Goal: Transaction & Acquisition: Book appointment/travel/reservation

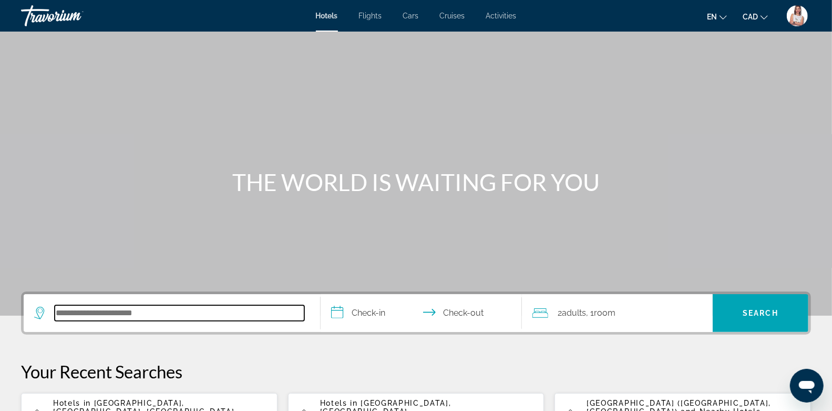
click at [83, 317] on input "Search hotel destination" at bounding box center [180, 313] width 250 height 16
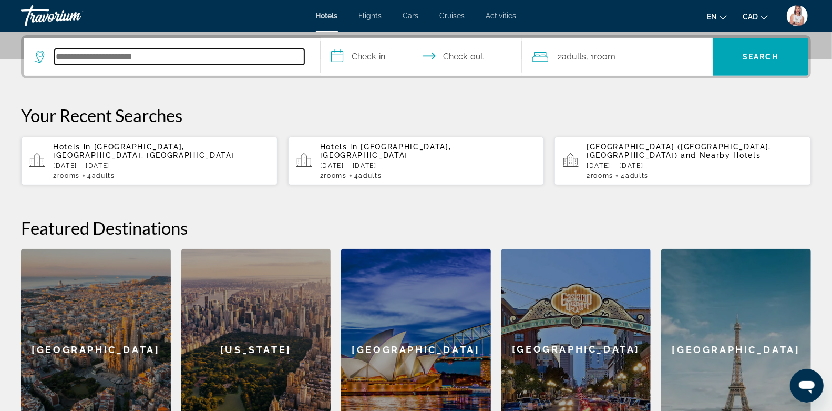
scroll to position [257, 0]
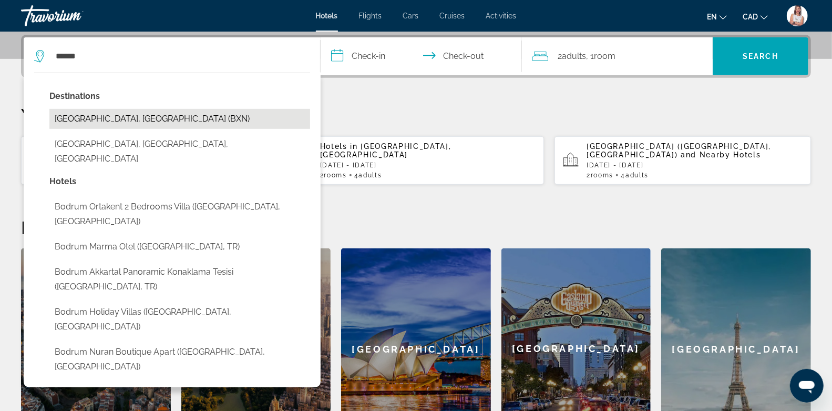
click at [109, 116] on button "[GEOGRAPHIC_DATA], [GEOGRAPHIC_DATA] (BXN)" at bounding box center [179, 119] width 261 height 20
type input "**********"
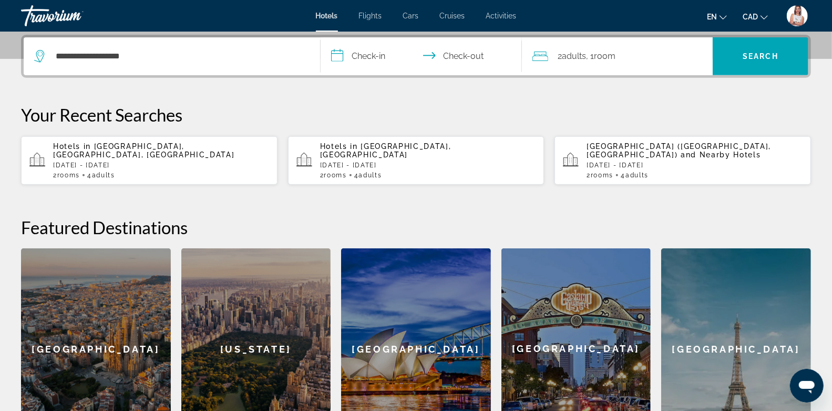
click at [375, 55] on input "**********" at bounding box center [424, 57] width 206 height 41
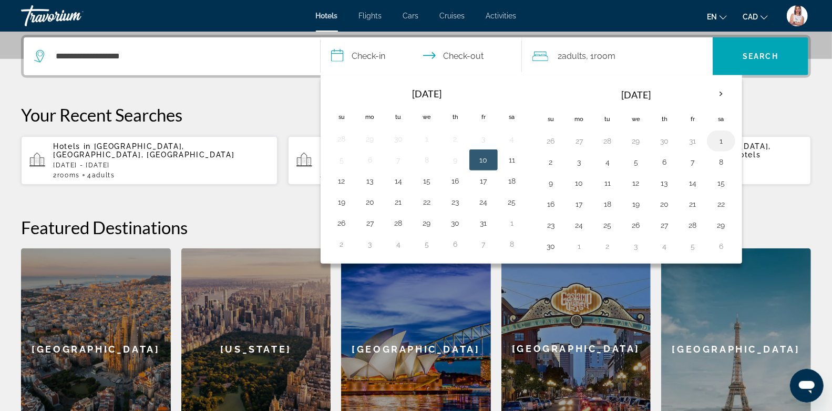
click at [713, 134] on button "1" at bounding box center [721, 141] width 17 height 15
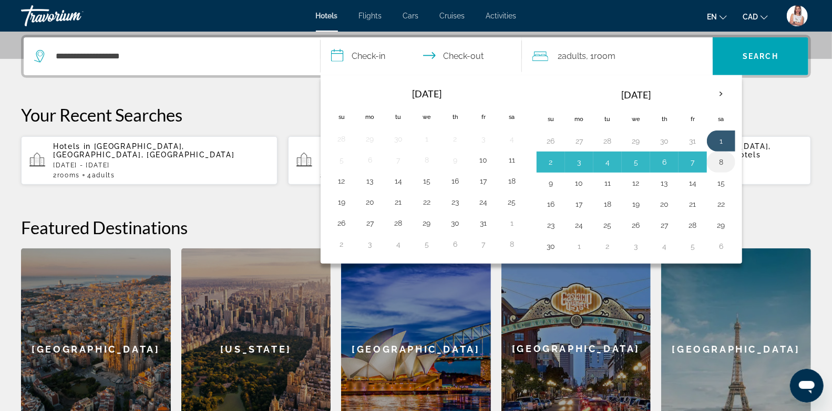
click at [713, 157] on button "8" at bounding box center [721, 162] width 17 height 15
type input "**********"
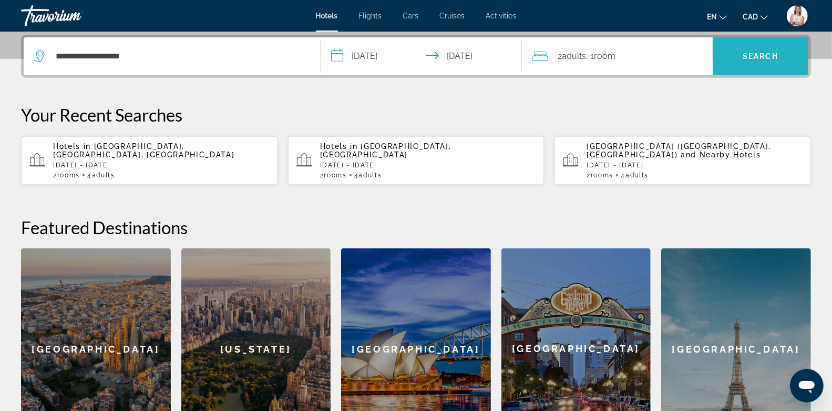
click at [750, 56] on span "Search" at bounding box center [761, 56] width 36 height 8
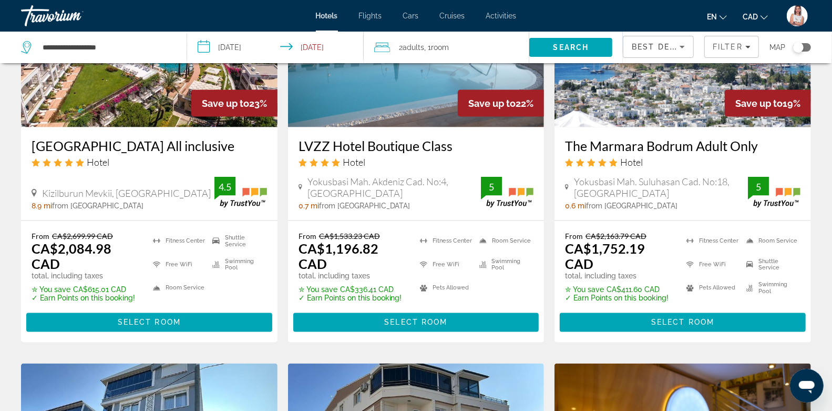
scroll to position [1033, 0]
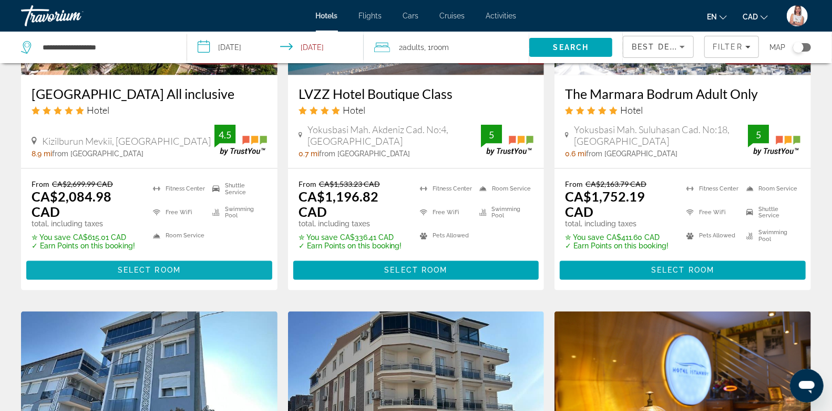
click at [139, 266] on span "Select Room" at bounding box center [149, 270] width 63 height 8
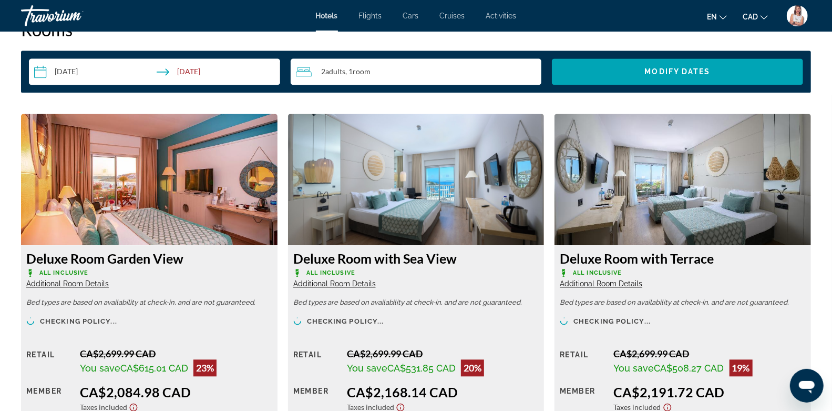
scroll to position [1444, 0]
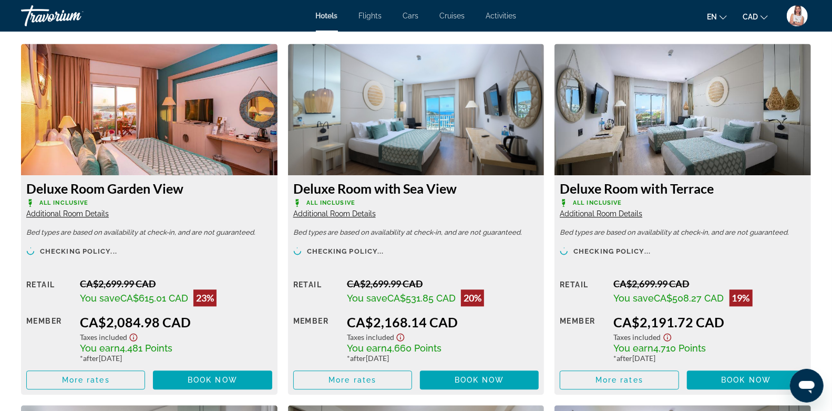
drag, startPoint x: 317, startPoint y: 203, endPoint x: 340, endPoint y: 201, distance: 22.7
click at [322, 203] on p "All Inclusive" at bounding box center [416, 203] width 246 height 8
drag, startPoint x: 340, startPoint y: 201, endPoint x: 347, endPoint y: 202, distance: 6.9
click at [342, 202] on span "All Inclusive" at bounding box center [330, 202] width 49 height 7
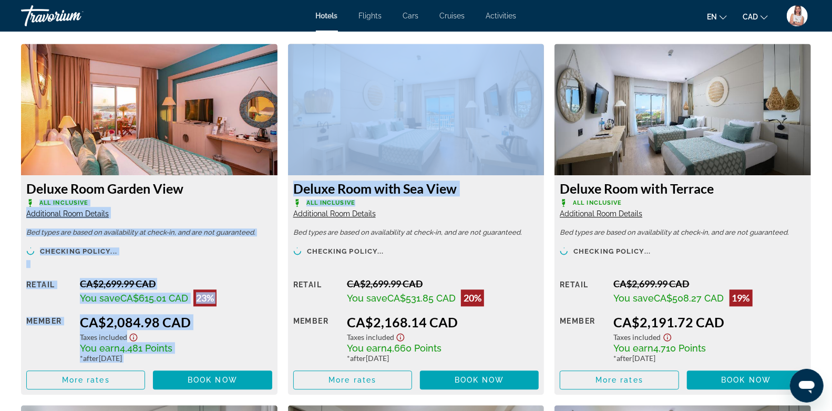
drag, startPoint x: 356, startPoint y: 202, endPoint x: 309, endPoint y: 210, distance: 48.0
click at [284, 199] on div "Deluxe Room with Sea View All Inclusive Additional Room Details Bed types are b…" at bounding box center [416, 219] width 267 height 351
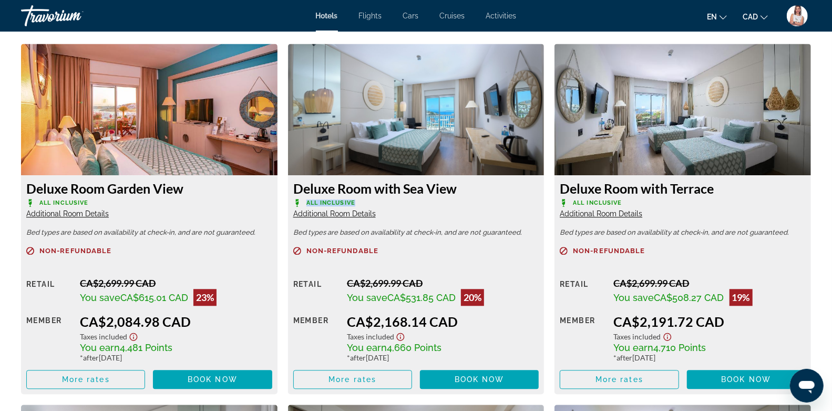
drag, startPoint x: 348, startPoint y: 285, endPoint x: 427, endPoint y: 281, distance: 78.4
click at [427, 281] on div "CA$2,699.99 CAD" at bounding box center [443, 283] width 192 height 12
drag, startPoint x: 457, startPoint y: 295, endPoint x: 491, endPoint y: 296, distance: 34.7
click at [491, 296] on div "You save CA$531.85 CAD 20%" at bounding box center [443, 297] width 192 height 17
drag, startPoint x: 386, startPoint y: 296, endPoint x: 439, endPoint y: 297, distance: 53.6
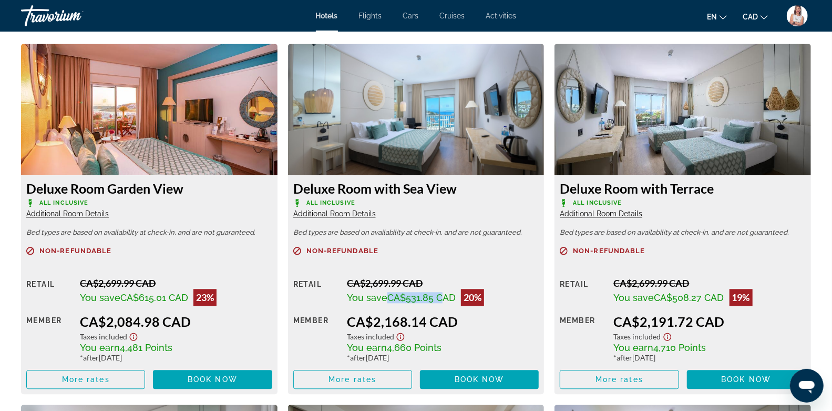
click at [439, 297] on span "You save CA$531.85 CAD" at bounding box center [401, 297] width 109 height 11
click at [462, 378] on span "Book now" at bounding box center [480, 379] width 50 height 8
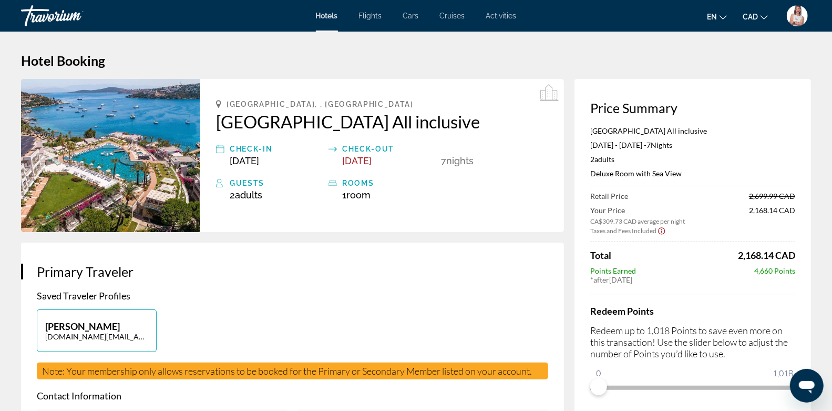
drag, startPoint x: 757, startPoint y: 271, endPoint x: 795, endPoint y: 271, distance: 37.8
click at [795, 271] on span "4,660 Points" at bounding box center [774, 270] width 41 height 9
click at [755, 275] on div "* after [DATE]" at bounding box center [692, 279] width 205 height 9
drag, startPoint x: 600, startPoint y: 383, endPoint x: 840, endPoint y: 375, distance: 240.9
click at [832, 375] on html "Skip to main content Hotels Flights Cars Cruises Activities Hotels Flights Cars…" at bounding box center [416, 205] width 832 height 411
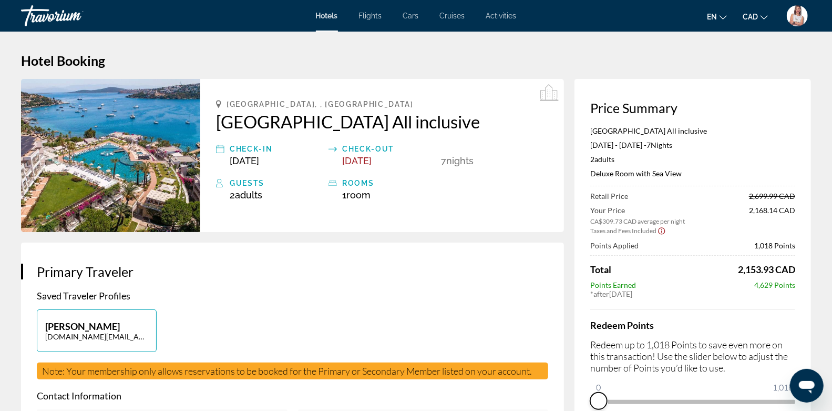
drag, startPoint x: 788, startPoint y: 399, endPoint x: 553, endPoint y: 428, distance: 237.2
click at [553, 410] on html "Skip to main content Hotels Flights Cars Cruises Activities Hotels Flights Cars…" at bounding box center [416, 205] width 832 height 411
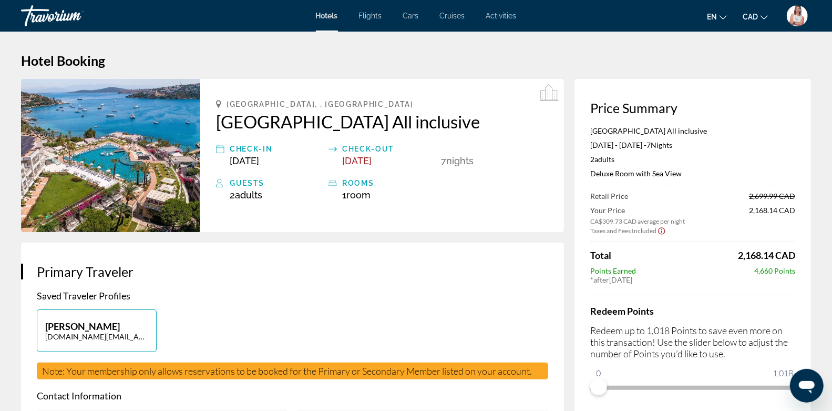
drag, startPoint x: 736, startPoint y: 258, endPoint x: 809, endPoint y: 252, distance: 73.8
click at [809, 252] on div "Price Summary [GEOGRAPHIC_DATA] All inclusive [DATE] - [DATE] - 7 Night Nights …" at bounding box center [693, 247] width 237 height 337
drag, startPoint x: 757, startPoint y: 271, endPoint x: 804, endPoint y: 269, distance: 46.8
click at [804, 269] on div "Price Summary [GEOGRAPHIC_DATA] All inclusive [DATE] - [DATE] - 7 Night Nights …" at bounding box center [693, 247] width 237 height 337
